Goal: Check status: Check status

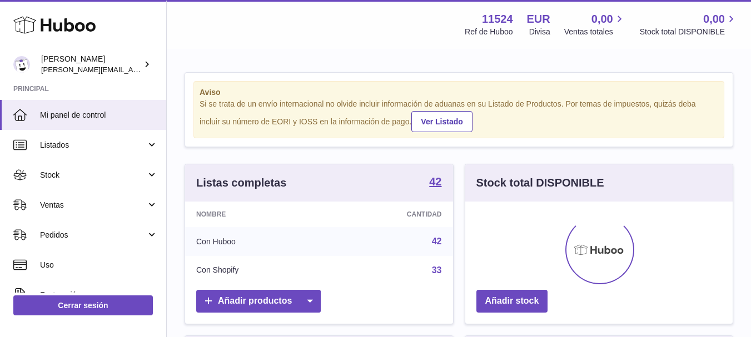
scroll to position [173, 267]
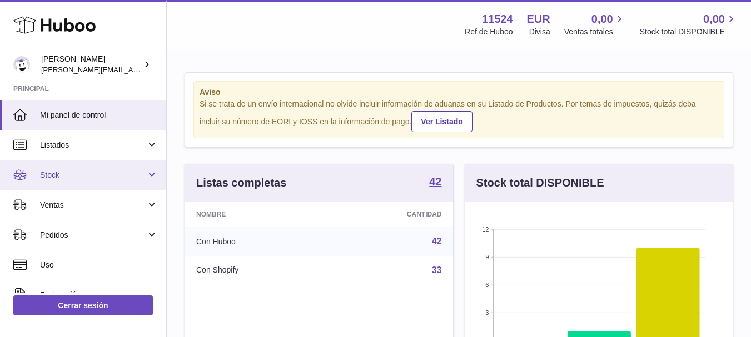
click at [111, 186] on link "Stock" at bounding box center [83, 175] width 166 height 30
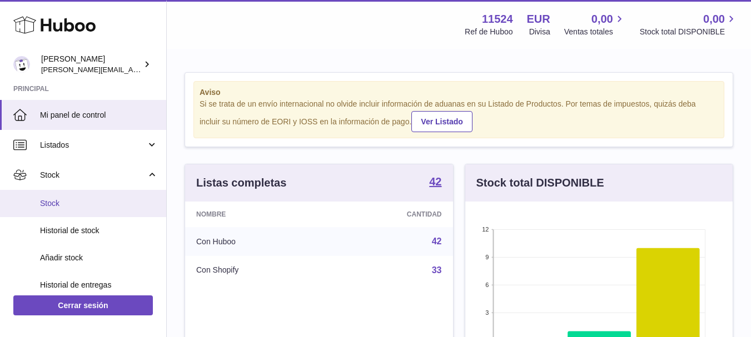
click at [68, 205] on span "Stock" at bounding box center [99, 203] width 118 height 11
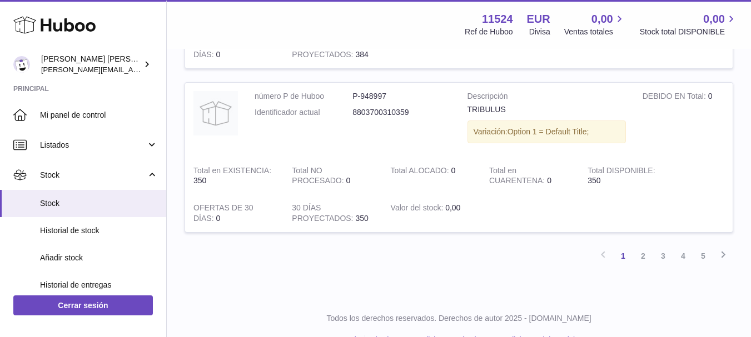
scroll to position [1627, 0]
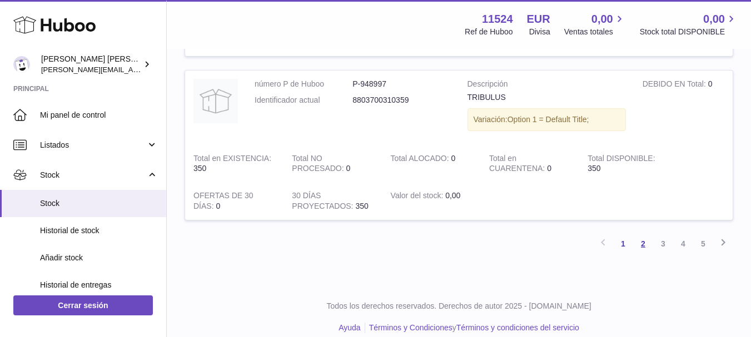
click at [641, 248] on link "2" at bounding box center [643, 244] width 20 height 20
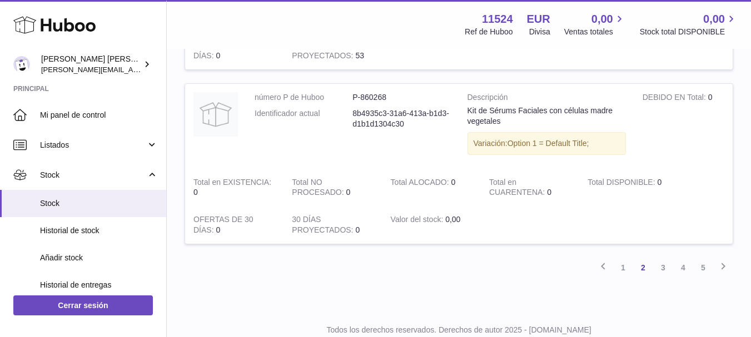
scroll to position [1608, 0]
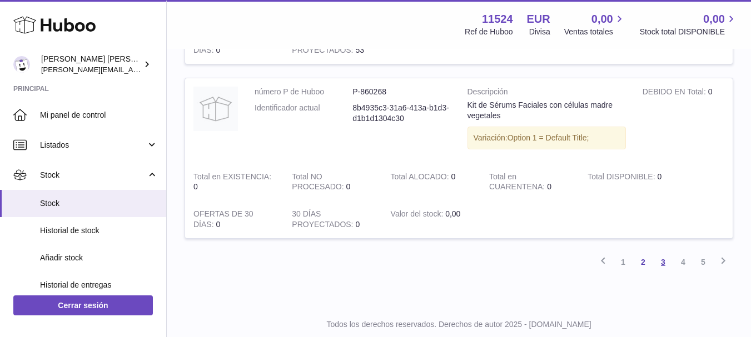
click at [669, 260] on link "3" at bounding box center [663, 262] width 20 height 20
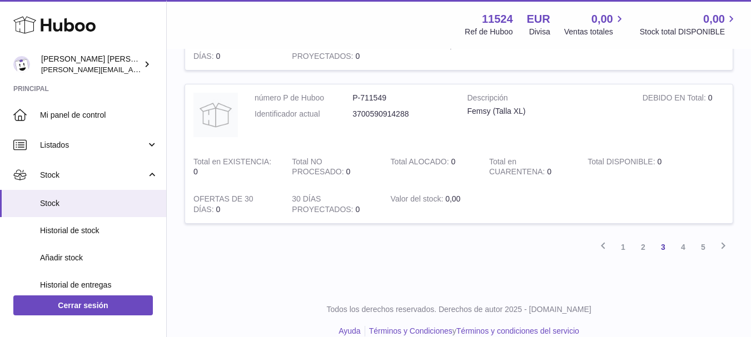
scroll to position [1611, 0]
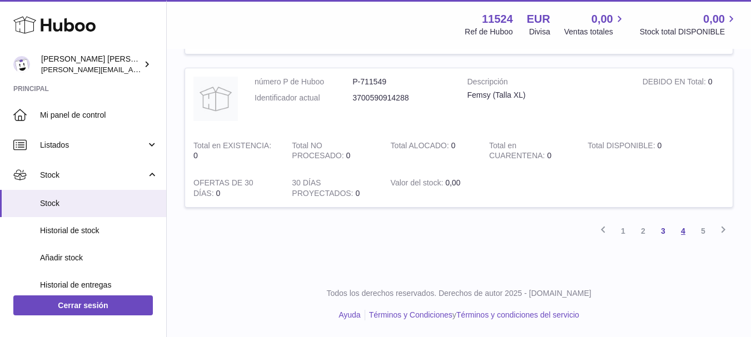
click at [688, 236] on link "4" at bounding box center [683, 231] width 20 height 20
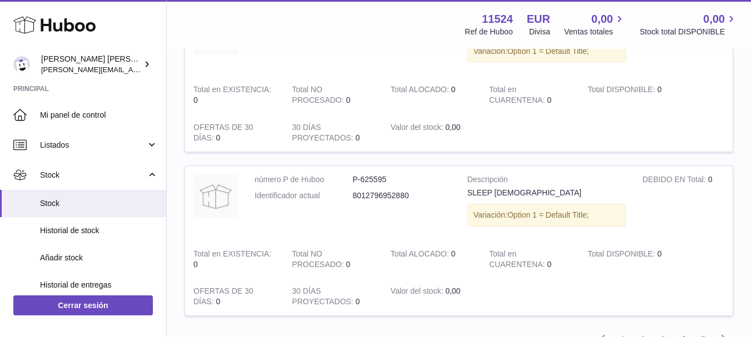
scroll to position [1574, 0]
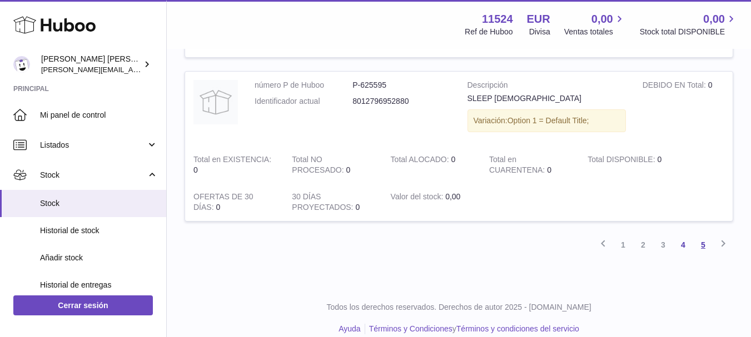
click at [704, 245] on link "5" at bounding box center [703, 245] width 20 height 20
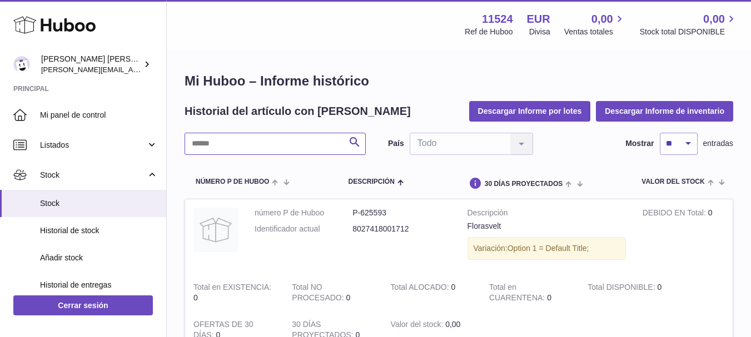
click at [316, 143] on input "text" at bounding box center [275, 144] width 181 height 22
type input "*"
click at [300, 147] on input "****" at bounding box center [275, 144] width 181 height 22
type input "*"
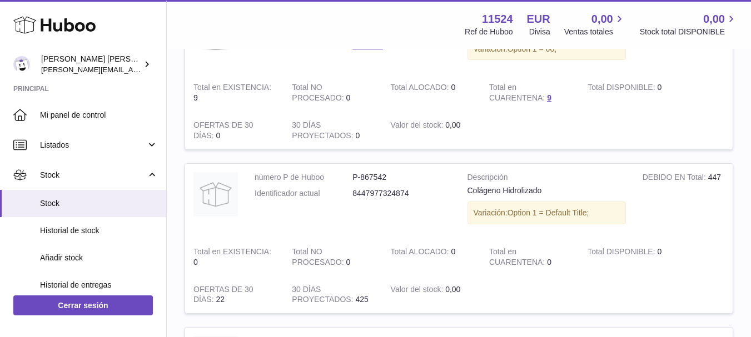
scroll to position [1047, 0]
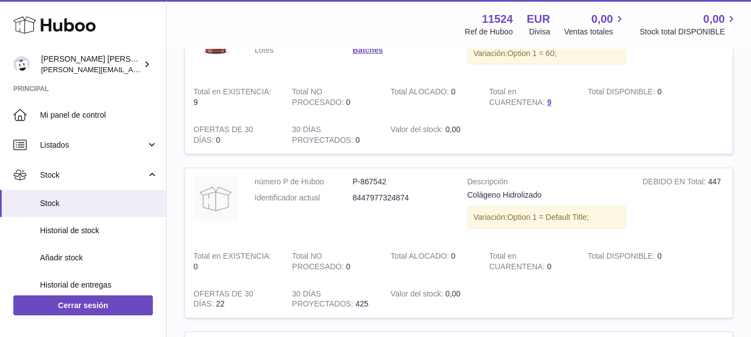
type input "**"
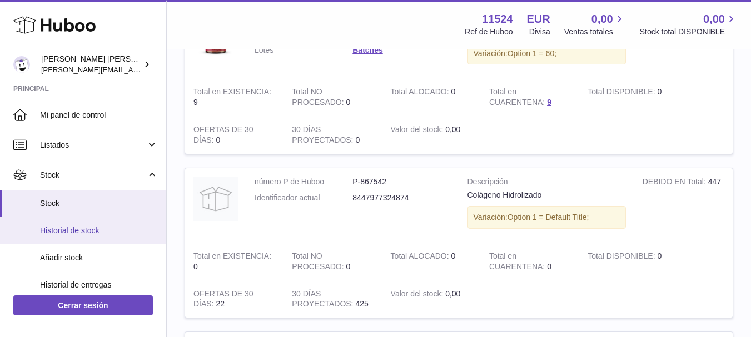
click at [86, 229] on span "Historial de stock" at bounding box center [99, 231] width 118 height 11
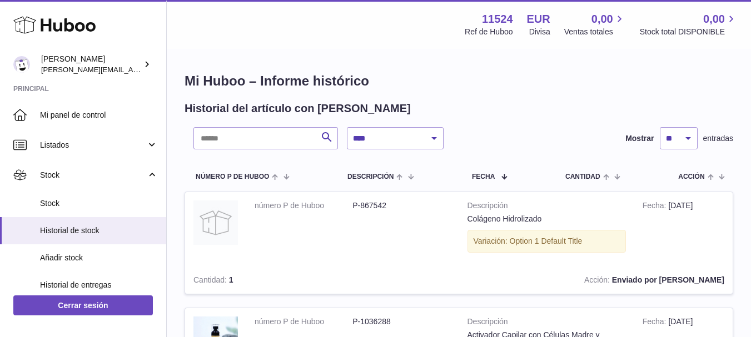
click at [520, 243] on div "Variación: Option 1 Default Title" at bounding box center [546, 241] width 158 height 23
click at [474, 208] on strong "Descripción" at bounding box center [546, 207] width 158 height 13
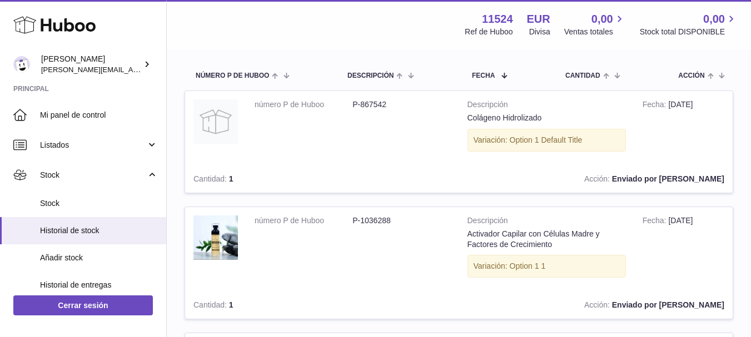
scroll to position [102, 0]
click at [365, 100] on dd "P-867542" at bounding box center [401, 104] width 98 height 11
click at [231, 127] on img at bounding box center [215, 121] width 44 height 44
click at [95, 283] on span "Historial de entregas" at bounding box center [99, 285] width 118 height 11
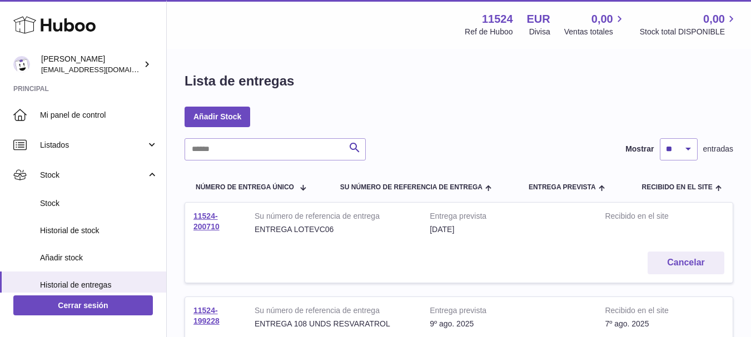
scroll to position [4, 0]
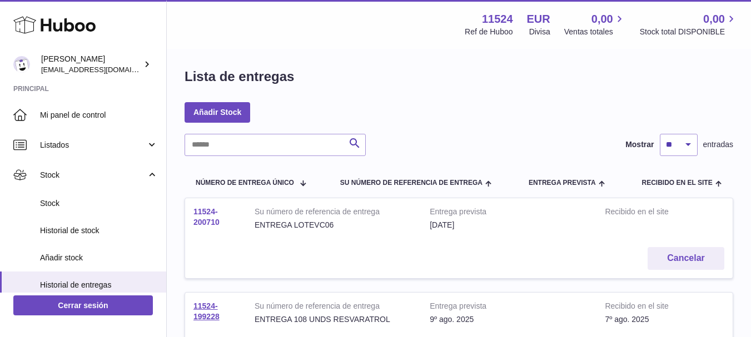
click at [211, 221] on link "11524-200710" at bounding box center [206, 216] width 26 height 19
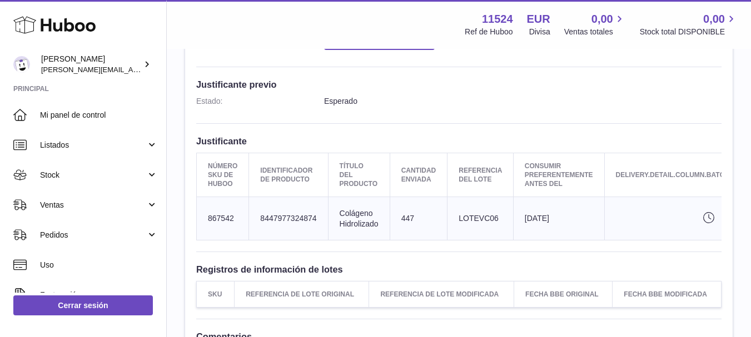
scroll to position [280, 0]
